Goal: Find specific page/section: Find specific page/section

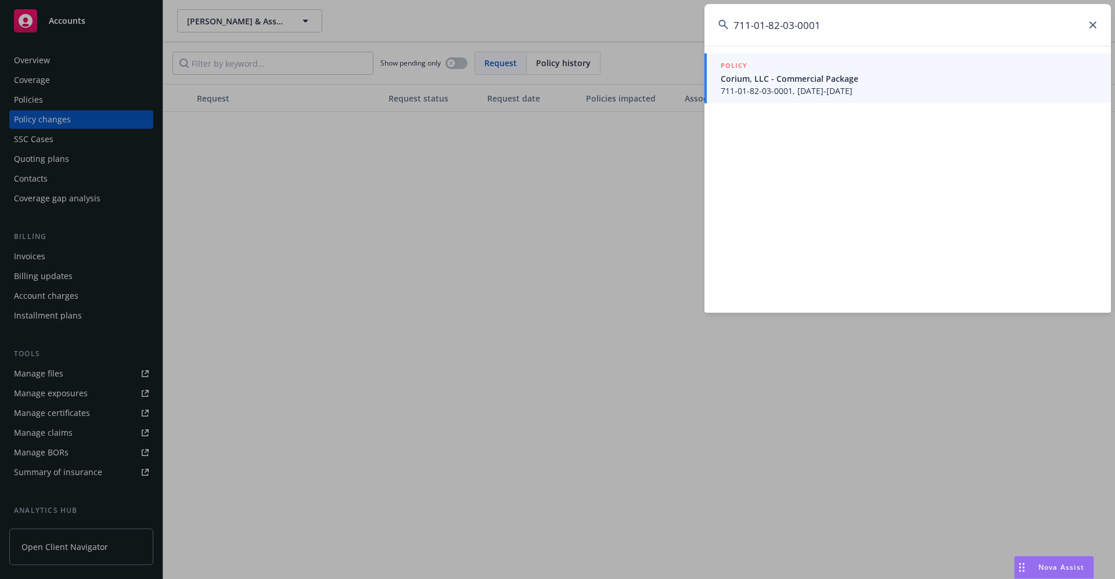
click at [829, 21] on input "711-01-82-03-0001" at bounding box center [907, 25] width 406 height 42
click at [829, 24] on input "711-01-82-03-0001" at bounding box center [907, 25] width 406 height 42
drag, startPoint x: 829, startPoint y: 24, endPoint x: 685, endPoint y: 26, distance: 143.4
click at [685, 26] on div "711-01-82-03-0001 POLICY Corium, LLC - Commercial Package 711-01-82-03-0001, [D…" at bounding box center [557, 289] width 1115 height 579
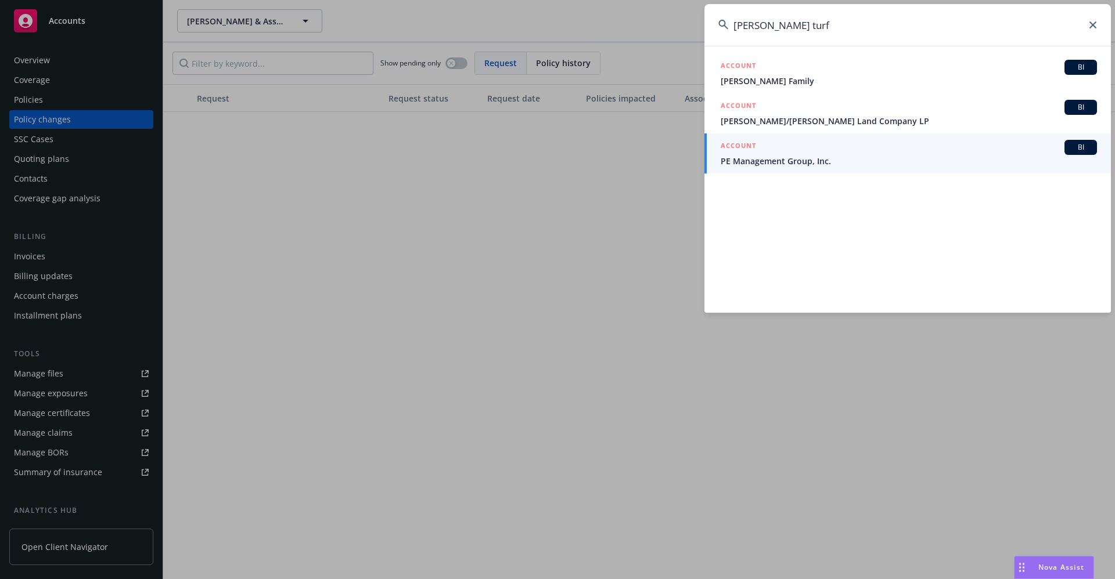
type input "[PERSON_NAME] turf"
